Goal: Task Accomplishment & Management: Use online tool/utility

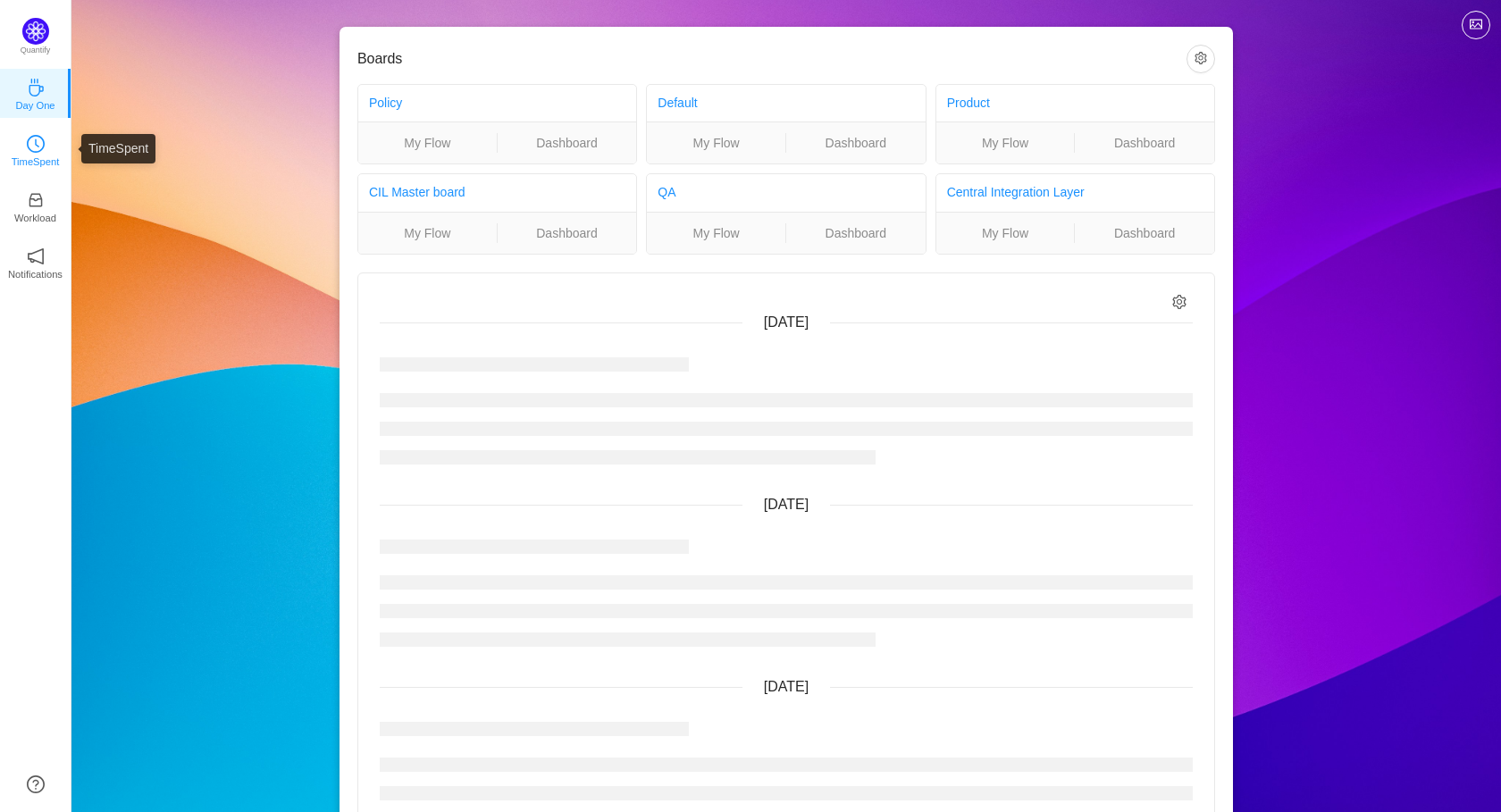
click at [38, 155] on p "TimeSpent" at bounding box center [35, 161] width 48 height 16
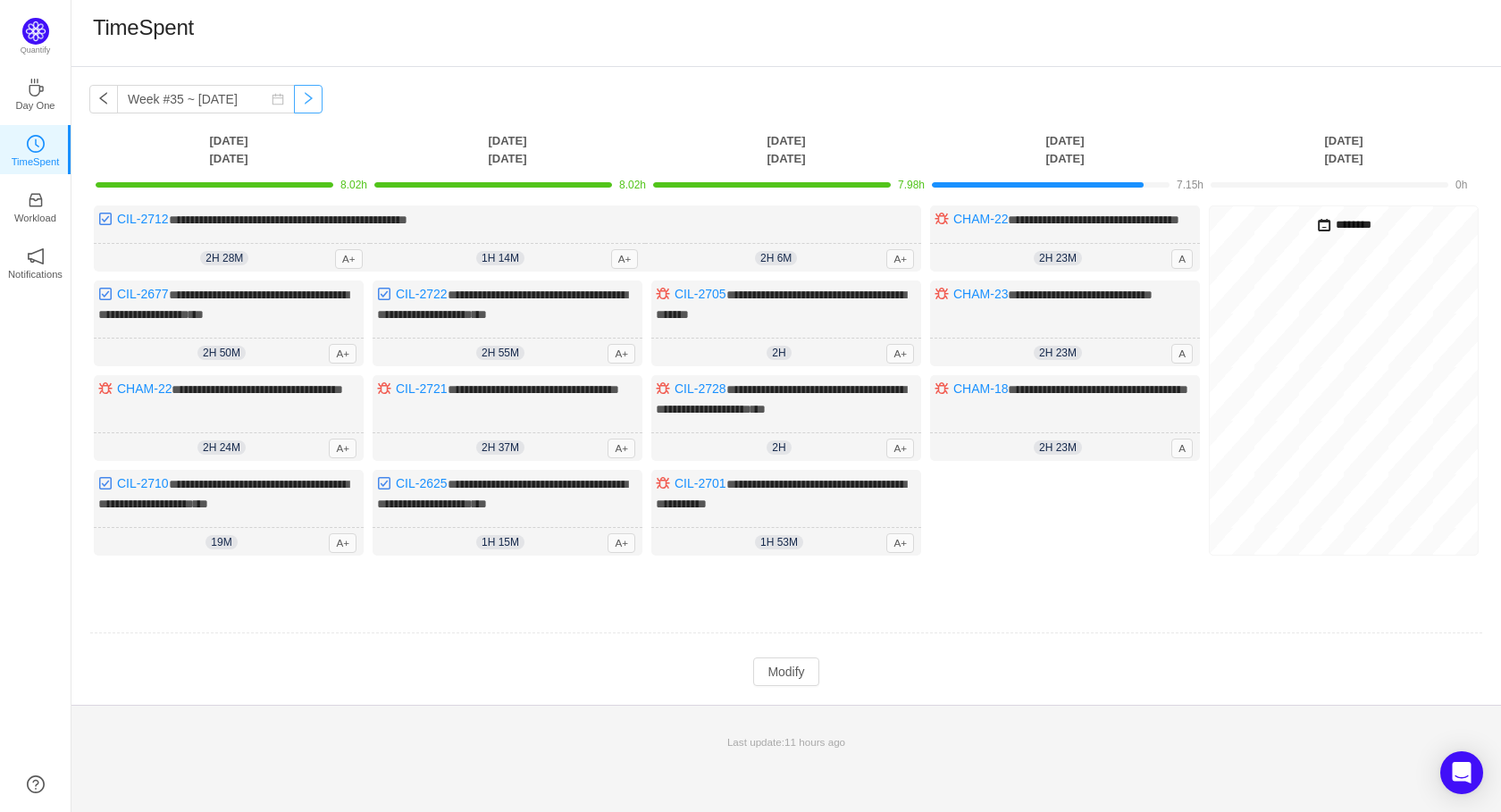
click at [302, 101] on button "button" at bounding box center [308, 99] width 28 height 28
click at [294, 99] on button "button" at bounding box center [308, 99] width 28 height 28
click at [98, 100] on button "button" at bounding box center [103, 99] width 28 height 28
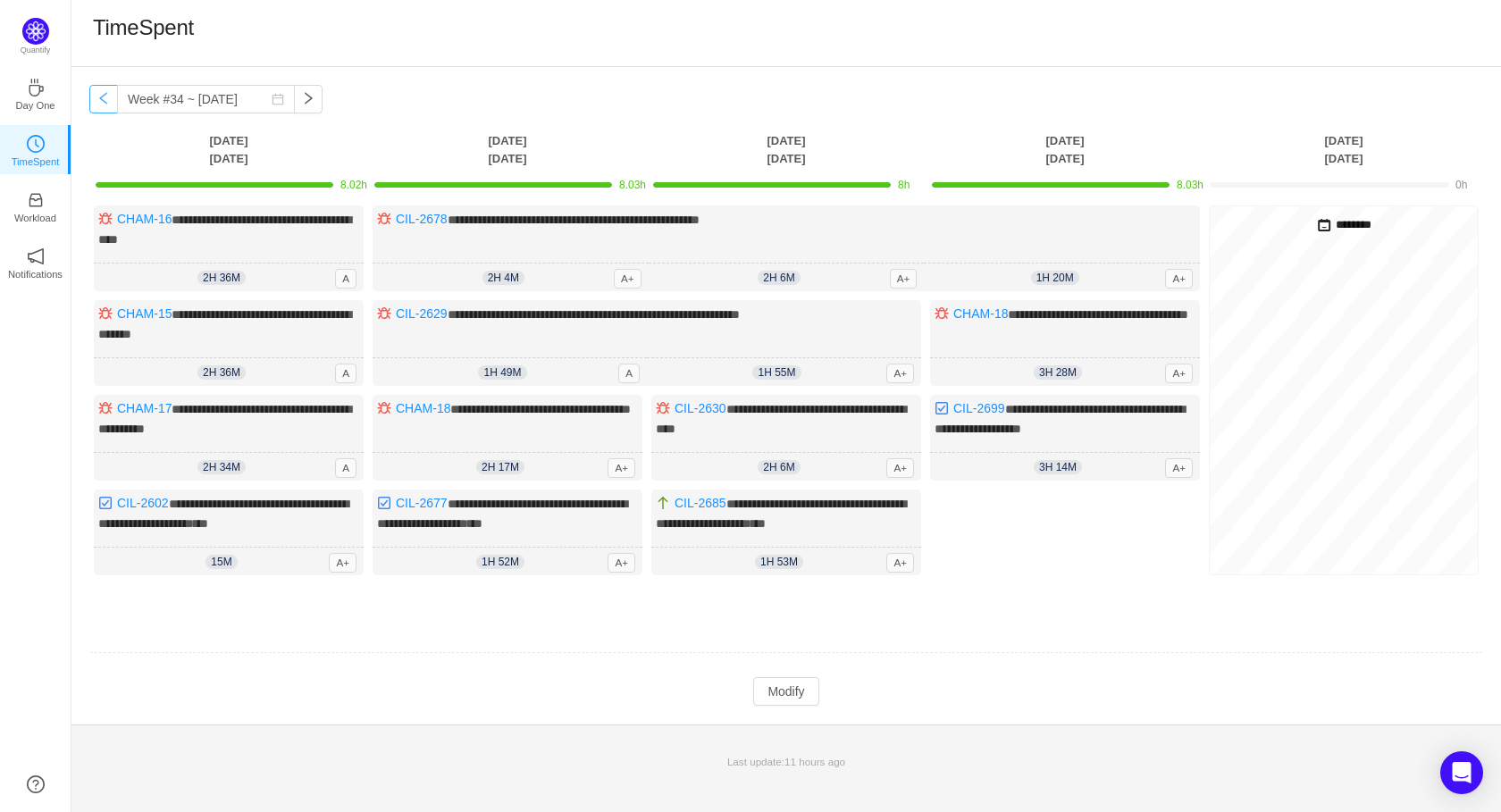
click at [98, 100] on button "button" at bounding box center [103, 99] width 28 height 28
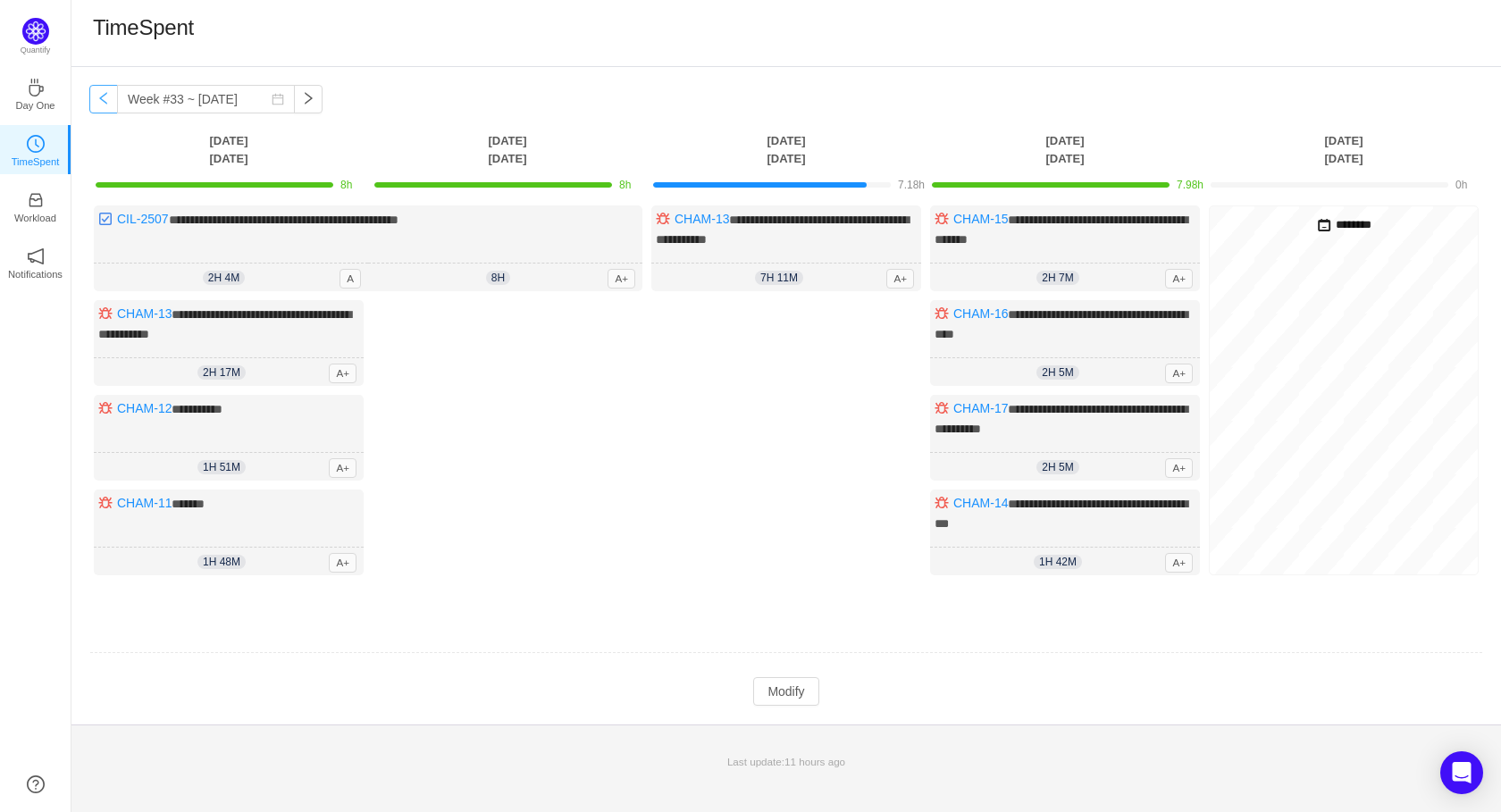
click at [97, 100] on button "button" at bounding box center [103, 99] width 28 height 28
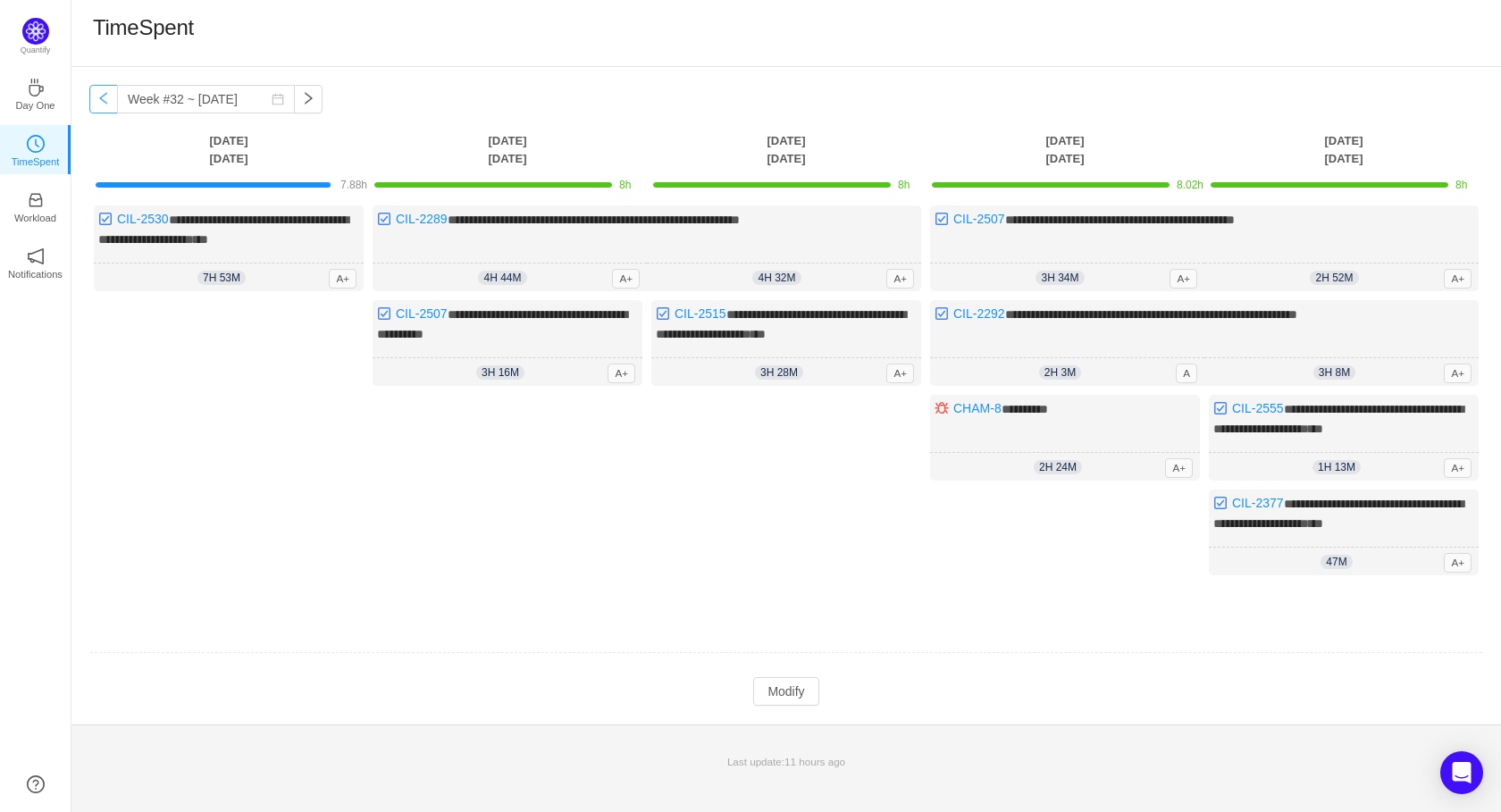
click at [97, 100] on button "button" at bounding box center [103, 99] width 28 height 28
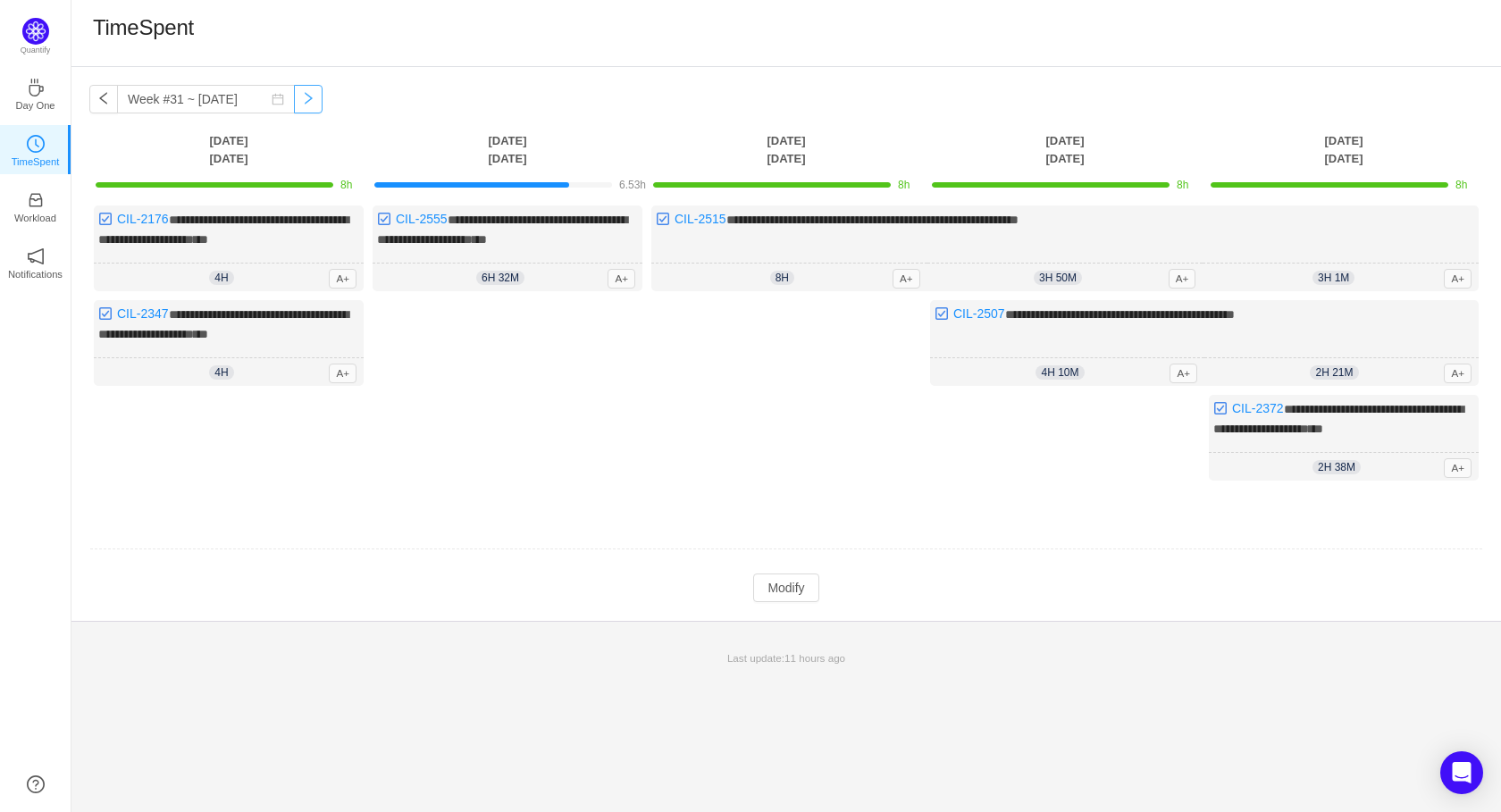
click at [294, 101] on button "button" at bounding box center [308, 99] width 28 height 28
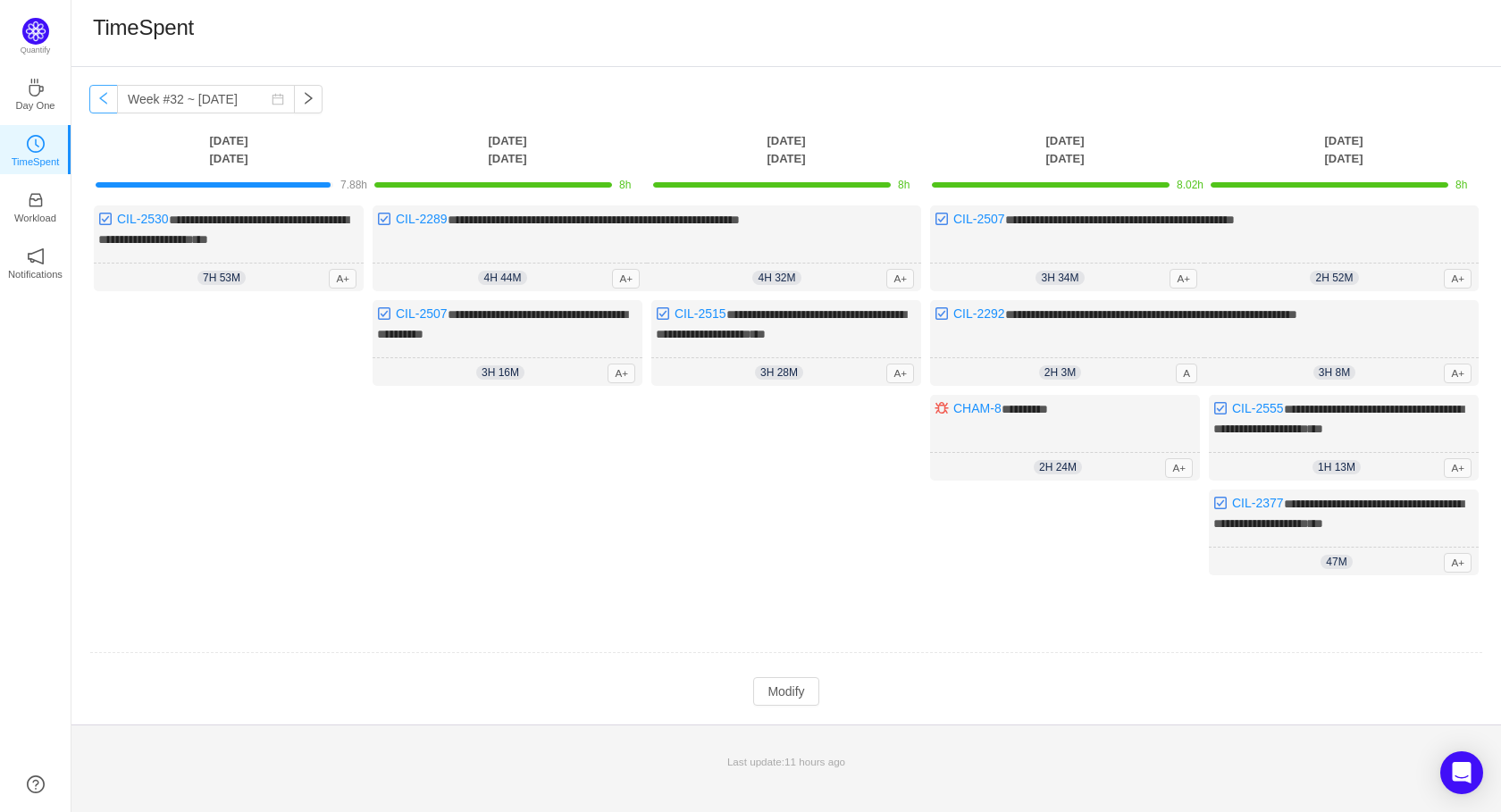
click at [101, 103] on button "button" at bounding box center [103, 99] width 28 height 28
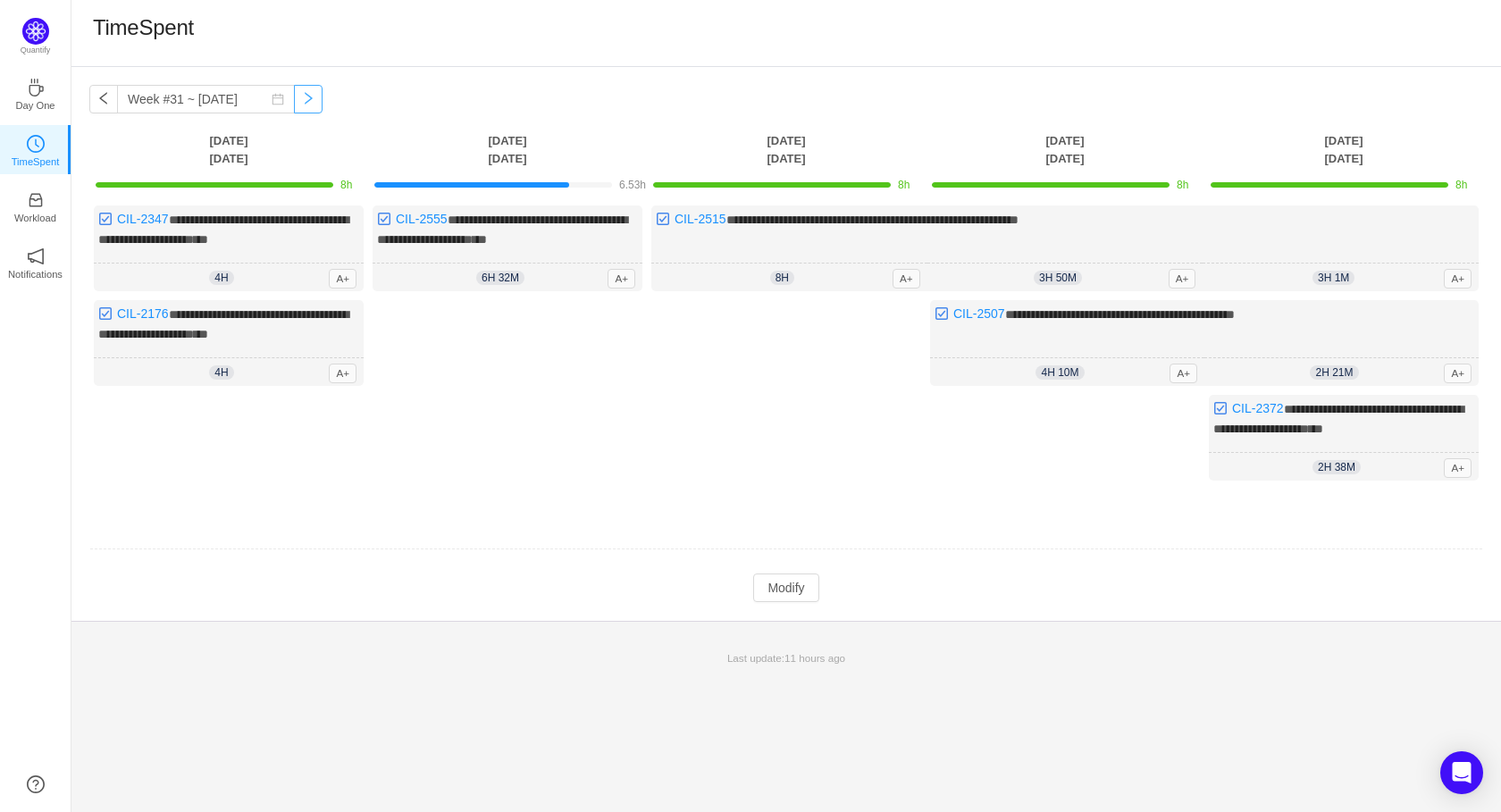
click at [294, 90] on button "button" at bounding box center [308, 99] width 28 height 28
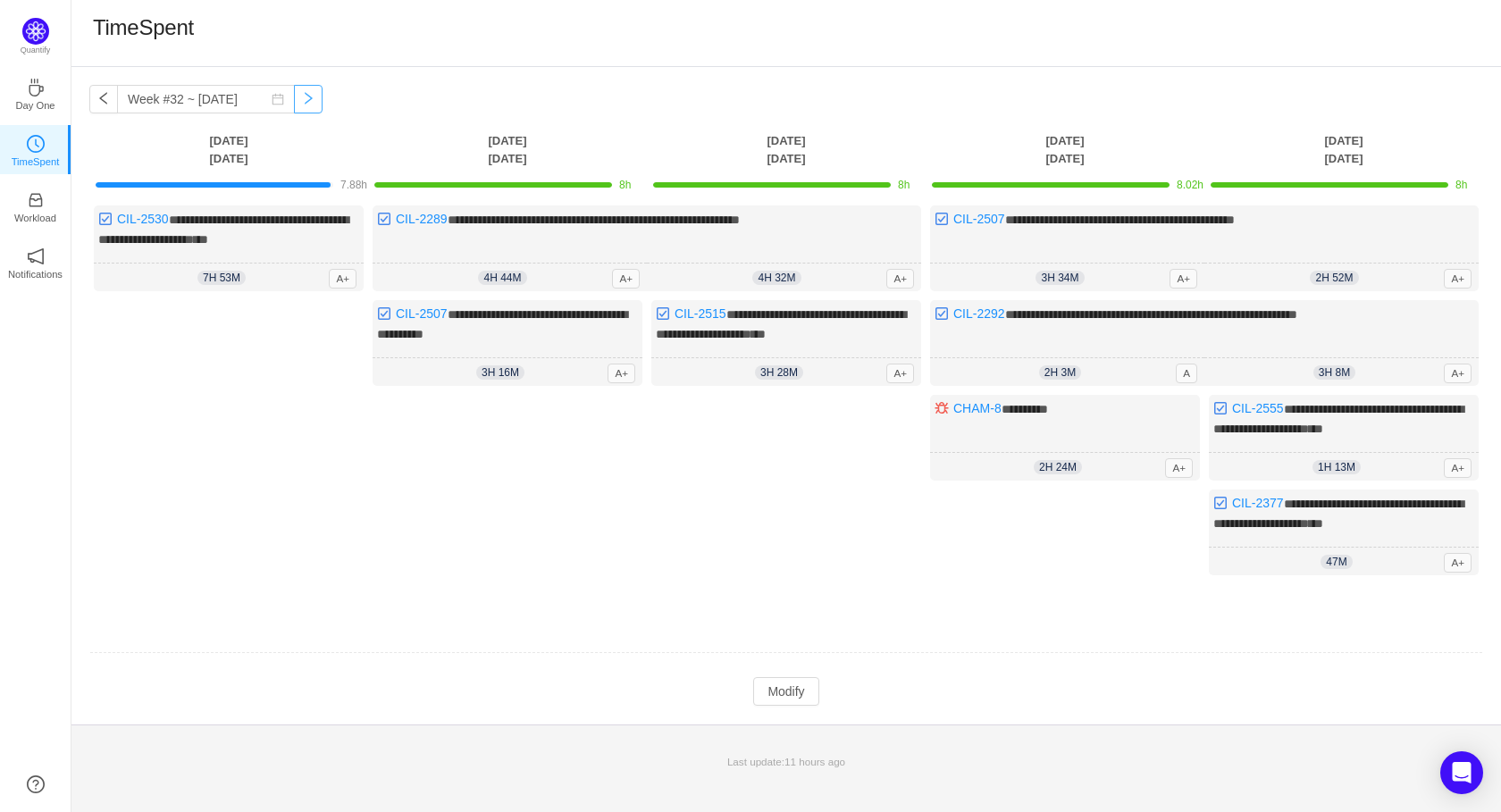
click at [294, 90] on button "button" at bounding box center [308, 99] width 28 height 28
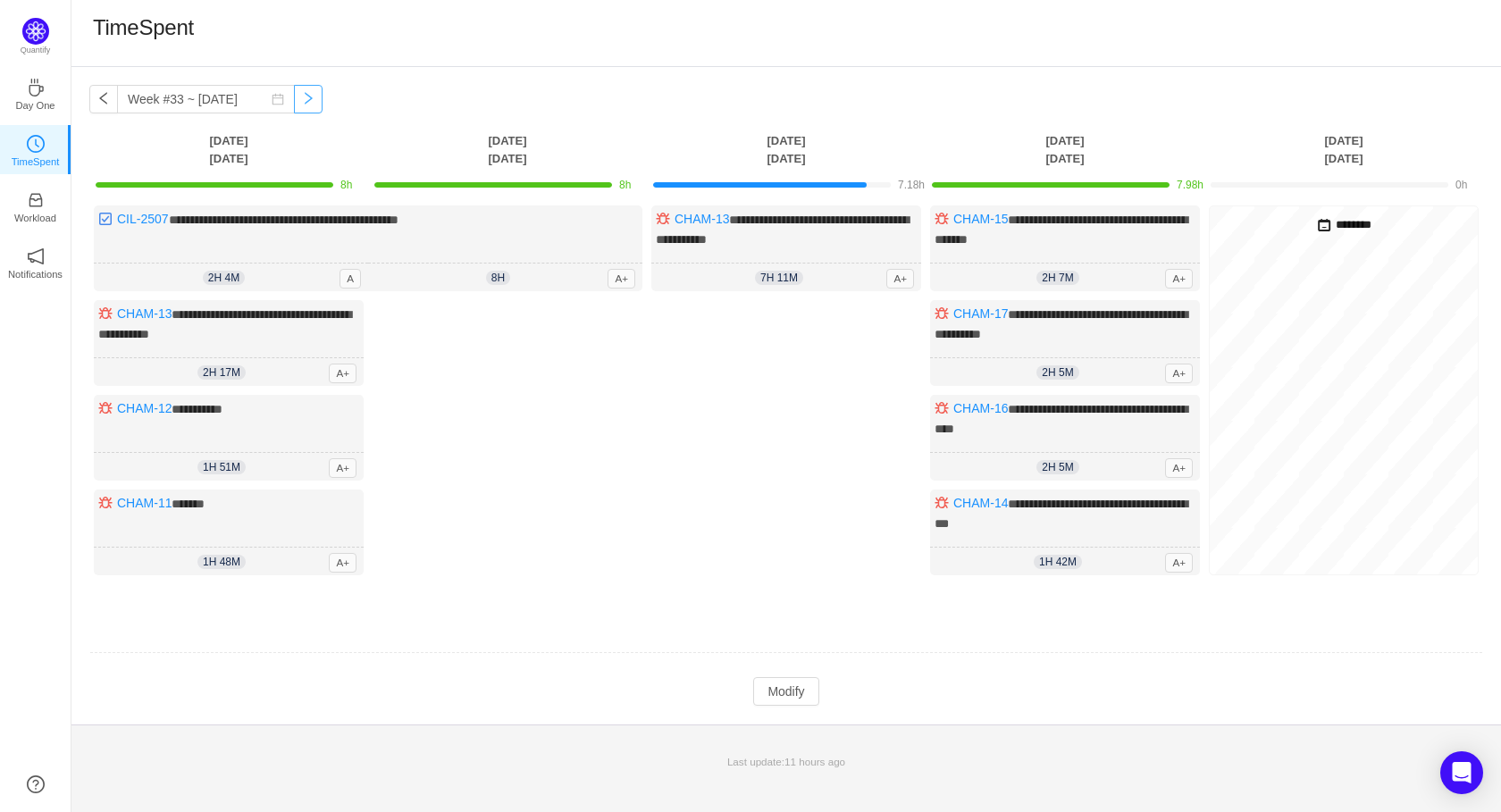
click at [294, 90] on button "button" at bounding box center [308, 99] width 28 height 28
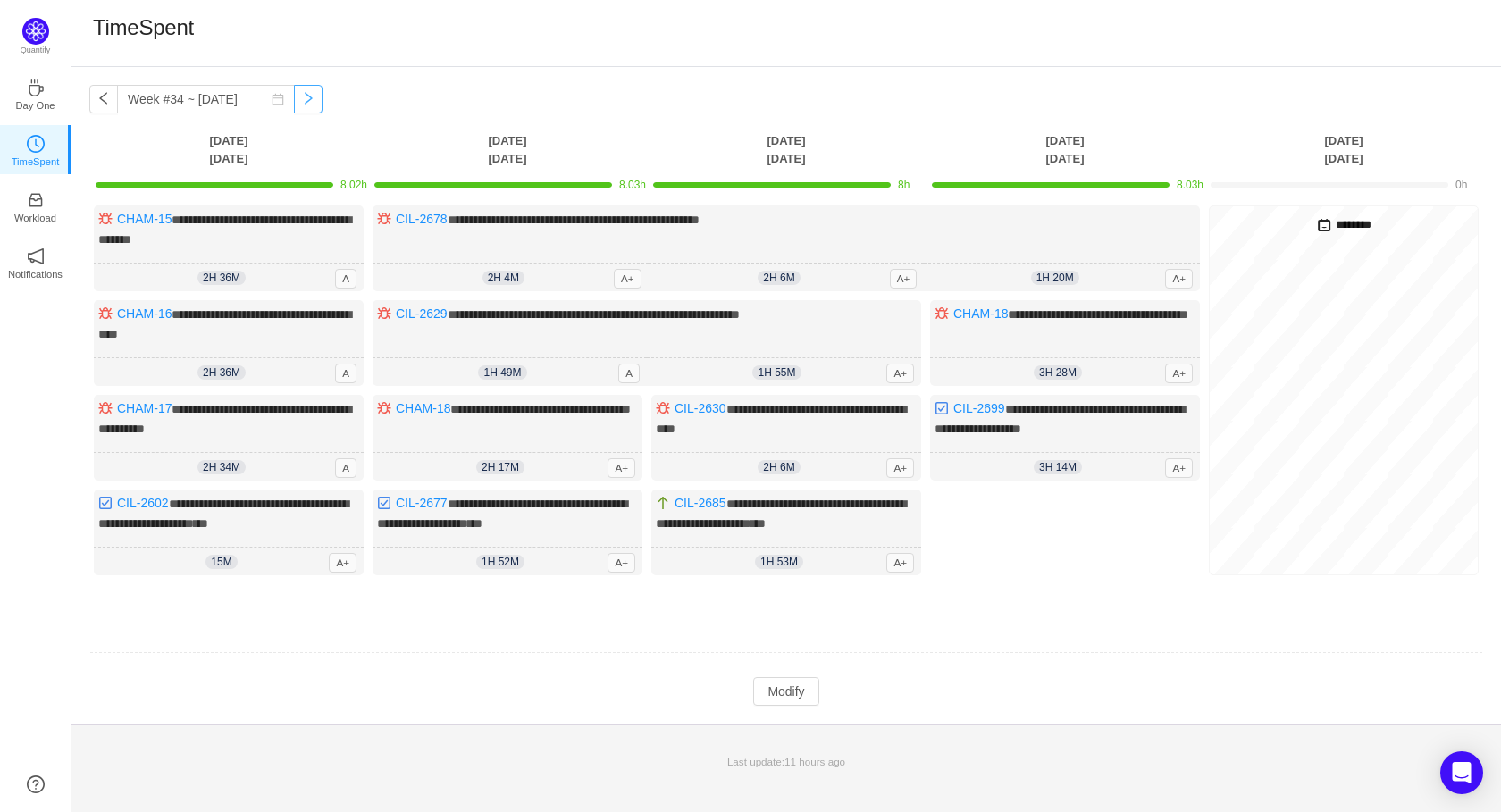
click at [294, 90] on button "button" at bounding box center [308, 99] width 28 height 28
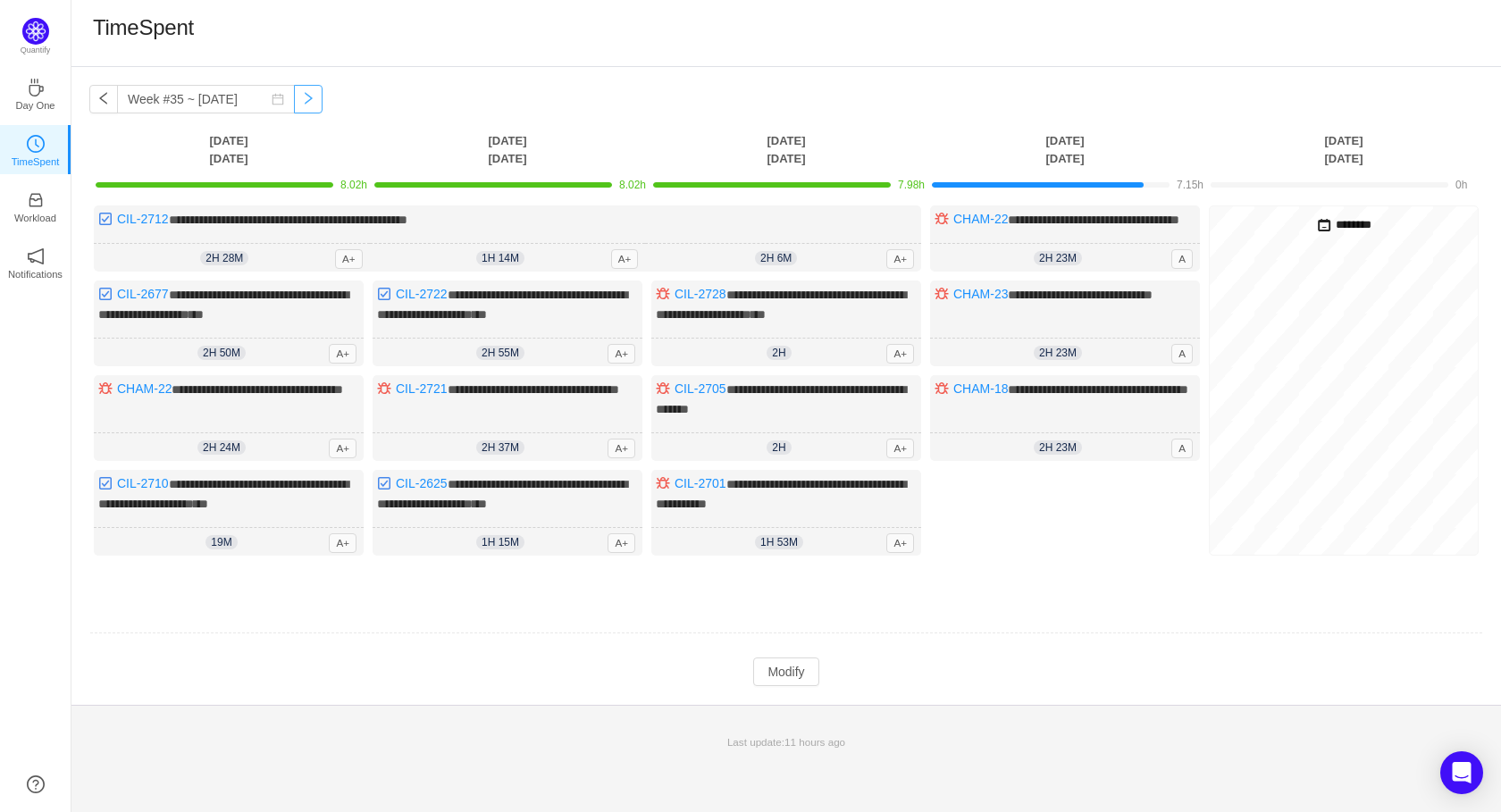
click at [294, 90] on button "button" at bounding box center [308, 99] width 28 height 28
type input "Week #35 ~ [DATE]"
click at [294, 97] on button "button" at bounding box center [308, 99] width 28 height 28
click at [1076, 576] on div "Log Time" at bounding box center [1064, 527] width 269 height 113
